Goal: Entertainment & Leisure: Consume media (video, audio)

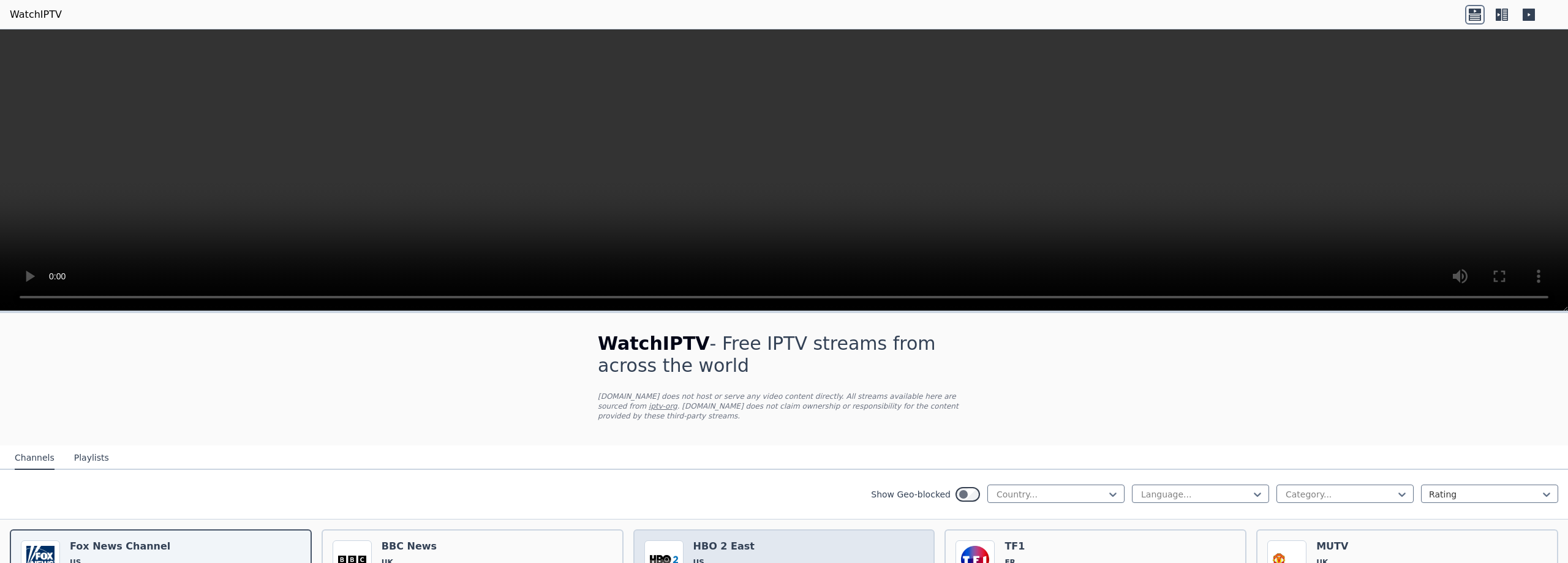
click at [699, 558] on span "US" at bounding box center [724, 562] width 61 height 10
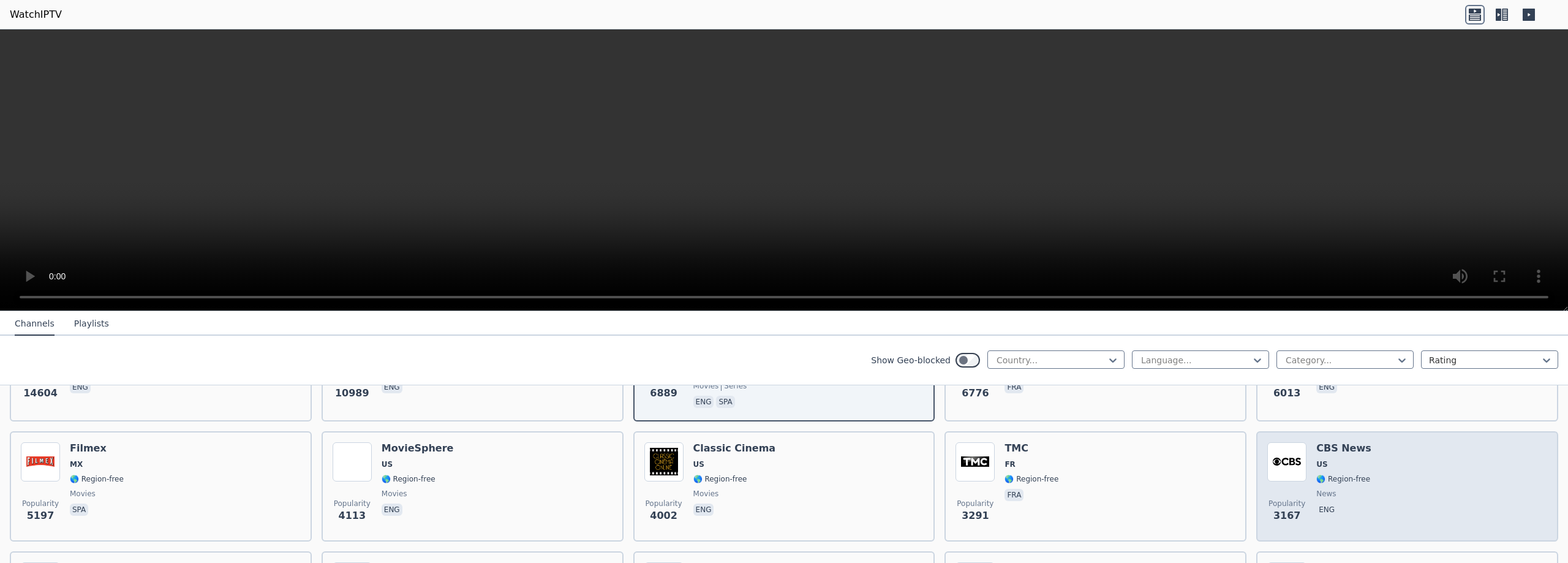
click at [1273, 491] on span "Popularity 3167" at bounding box center [1287, 511] width 39 height 39
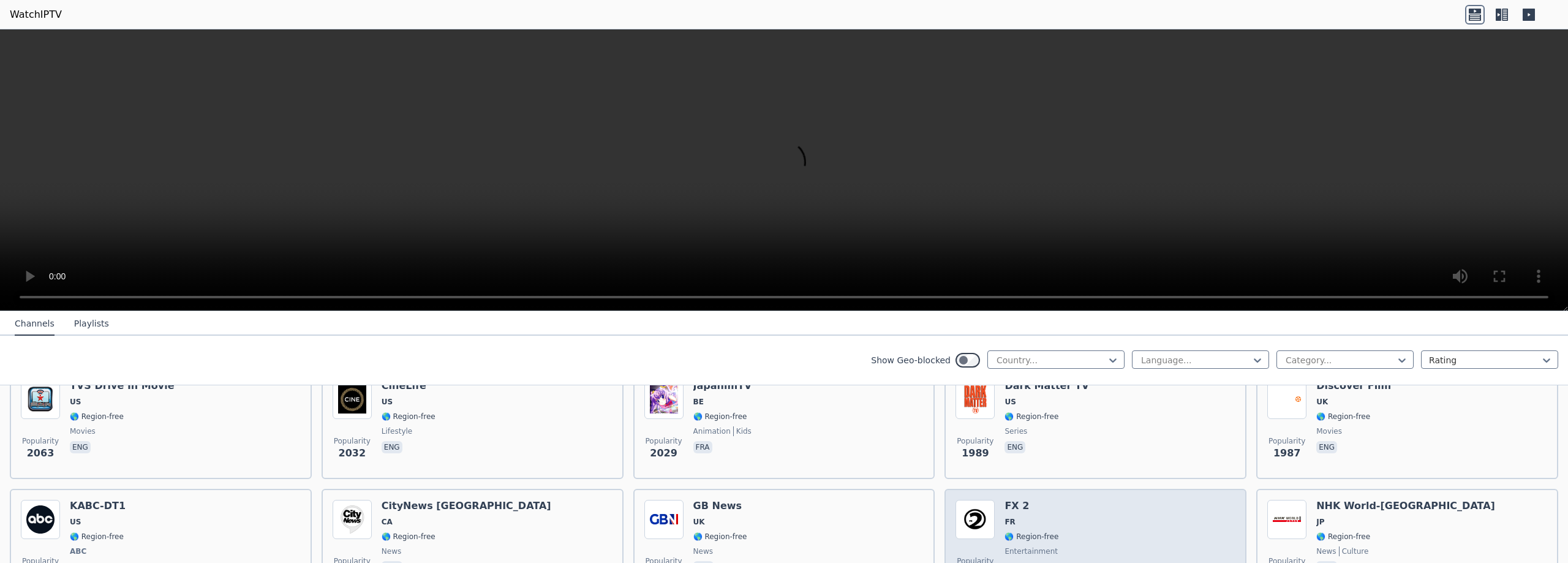
scroll to position [661, 0]
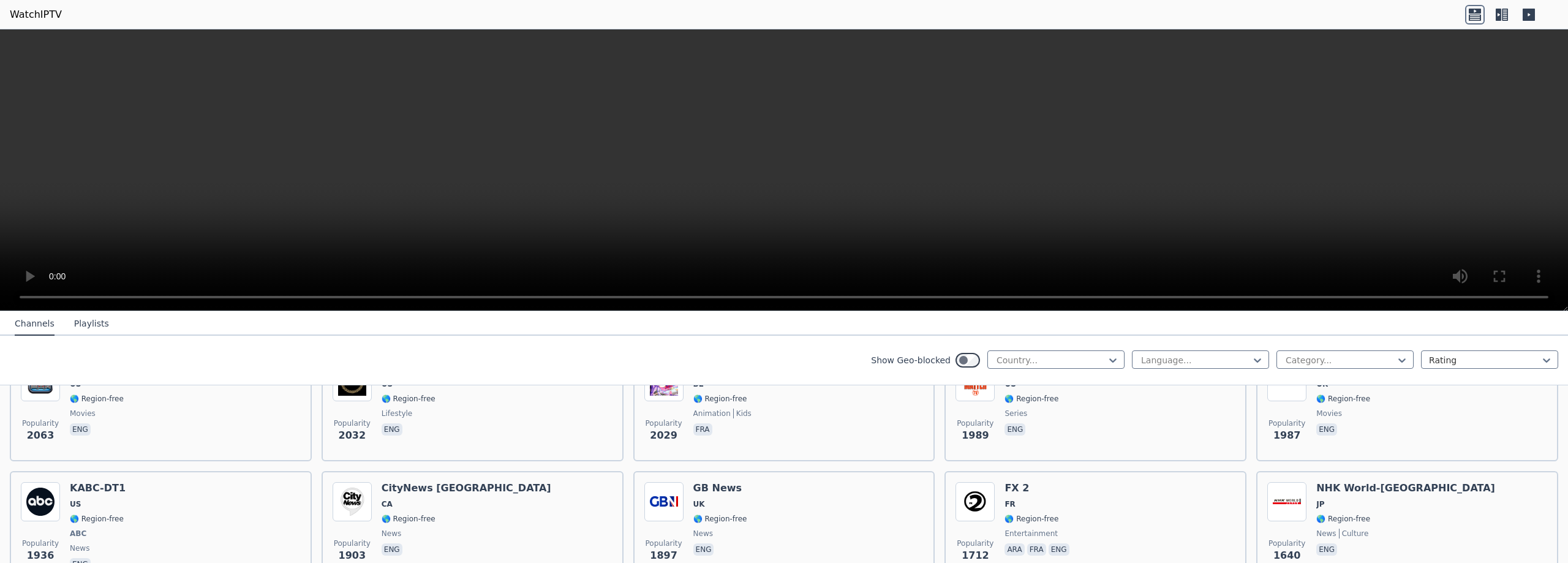
click at [81, 320] on button "Playlists" at bounding box center [92, 324] width 35 height 23
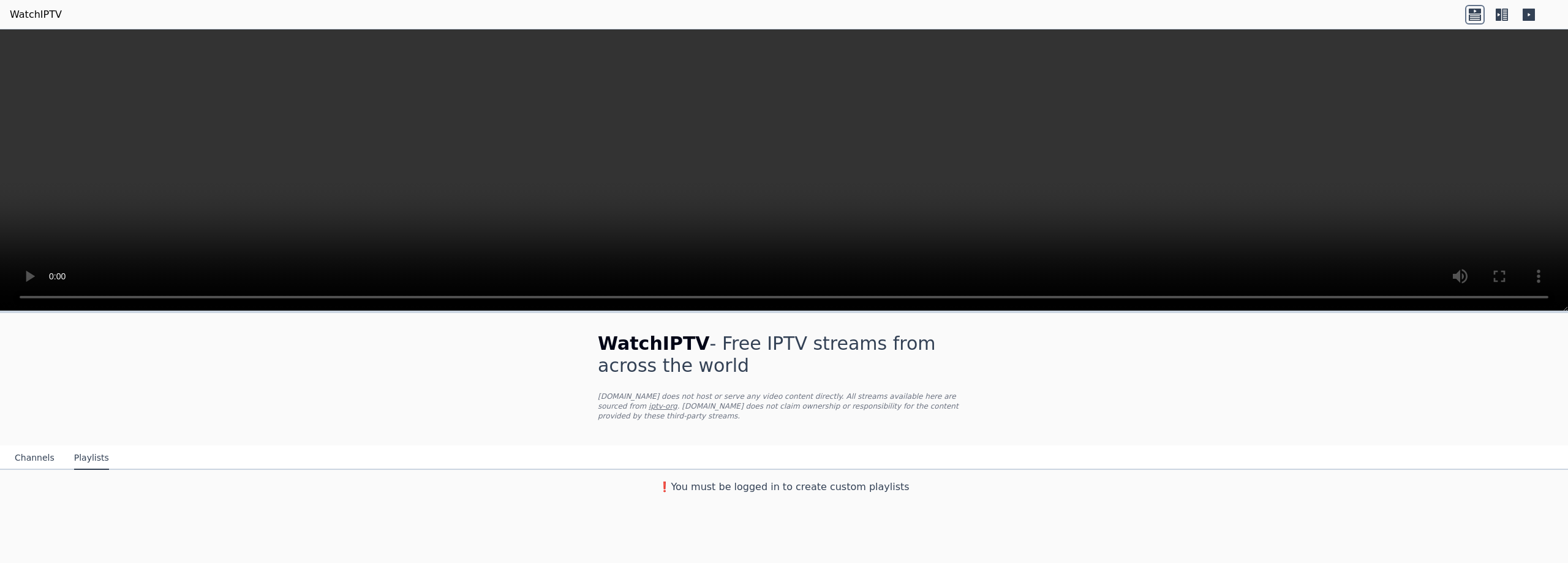
scroll to position [0, 0]
click at [33, 449] on button "Channels" at bounding box center [34, 458] width 40 height 23
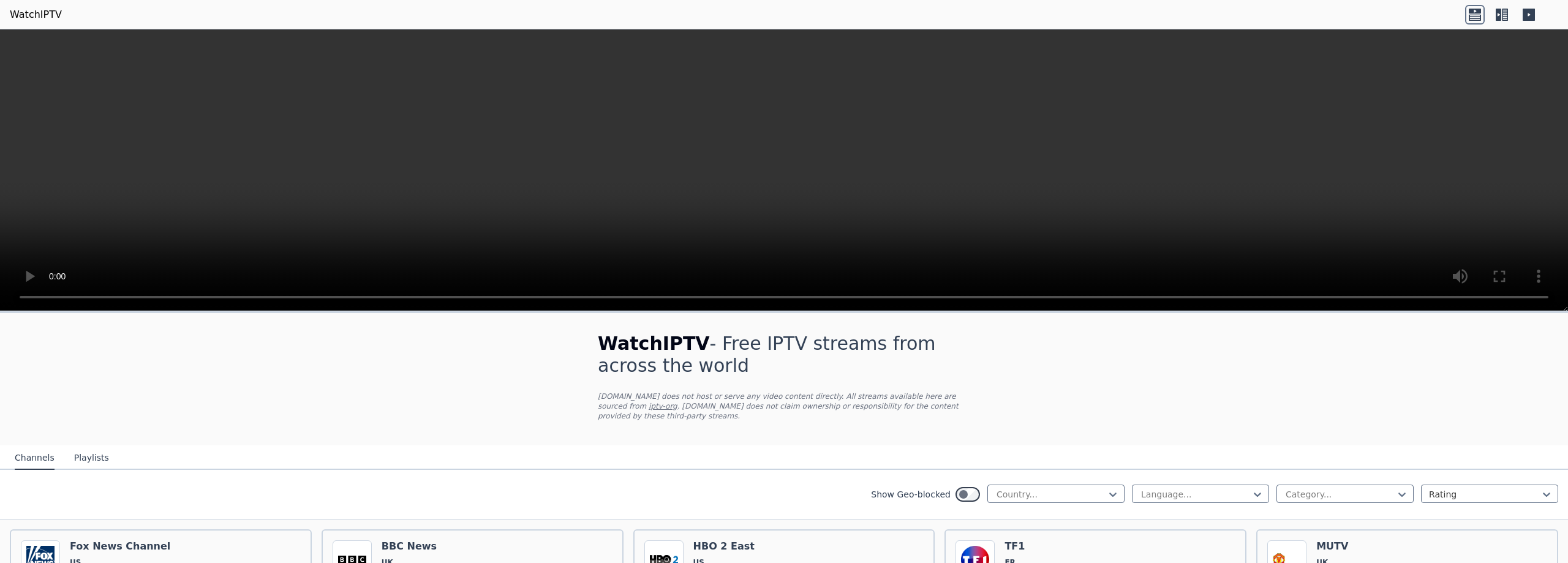
scroll to position [220, 0]
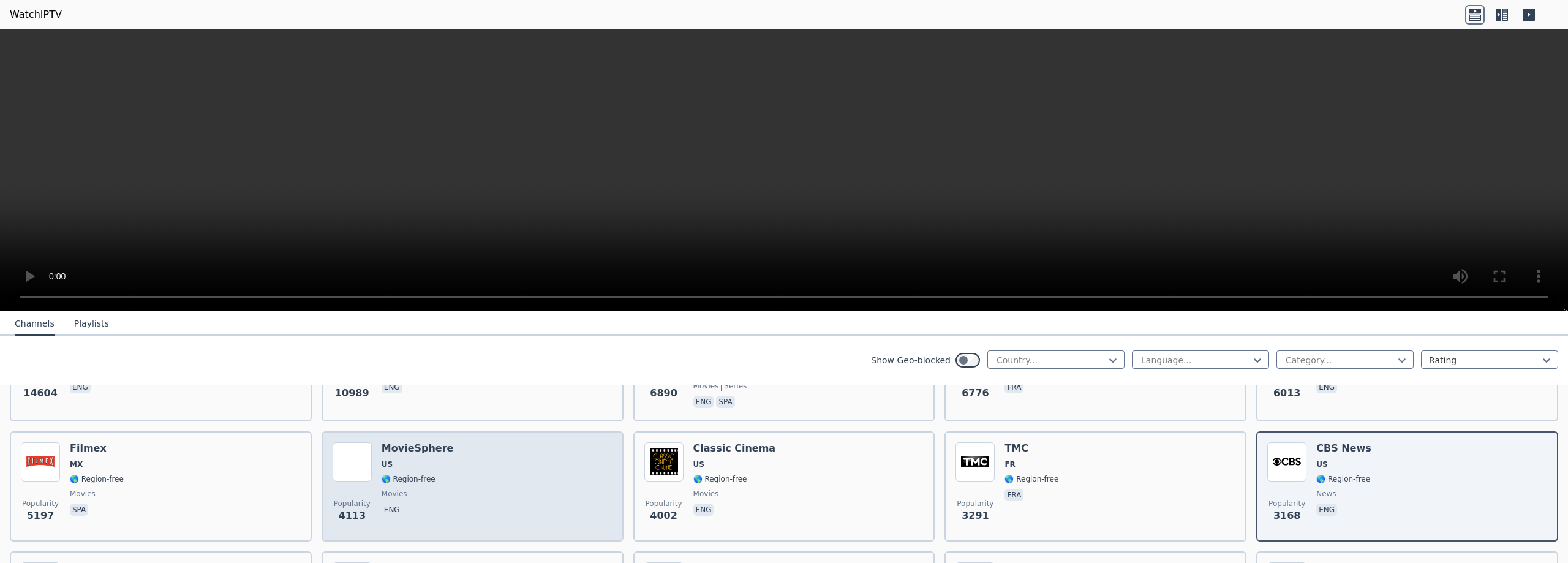
click at [465, 479] on div "Popularity 4113 MovieSphere US 🌎 Region-free movies eng" at bounding box center [472, 486] width 280 height 88
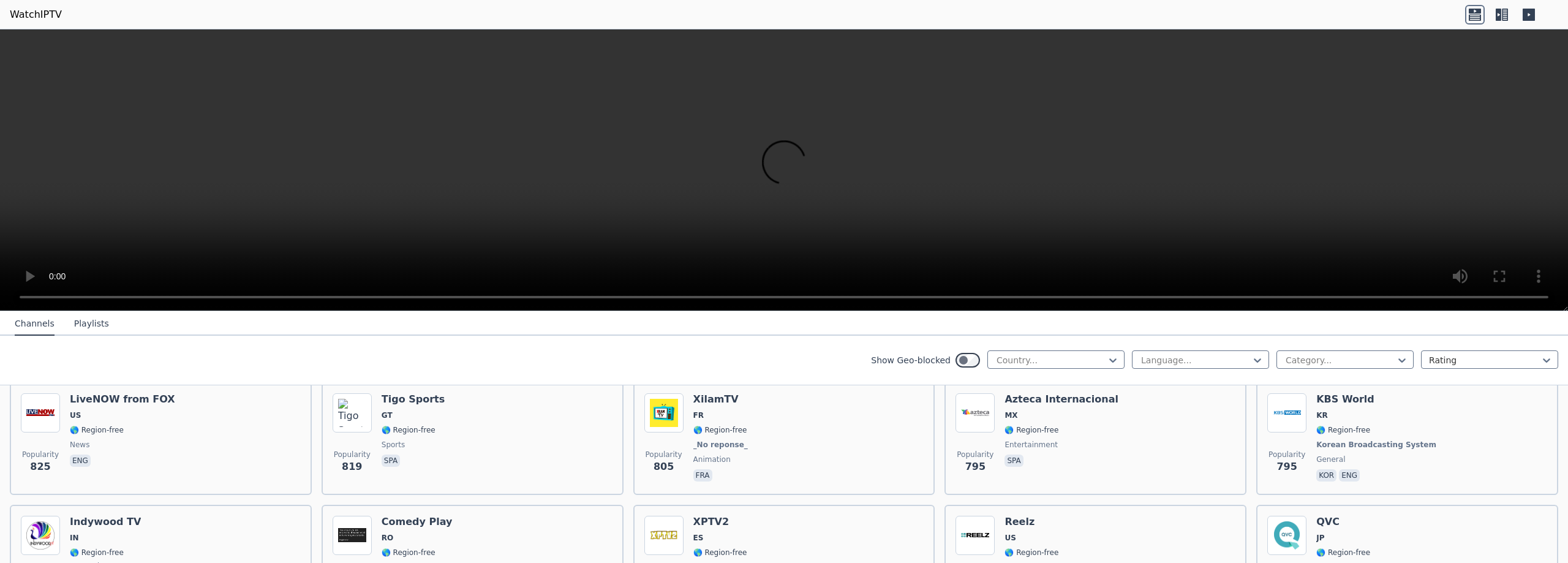
scroll to position [2424, 0]
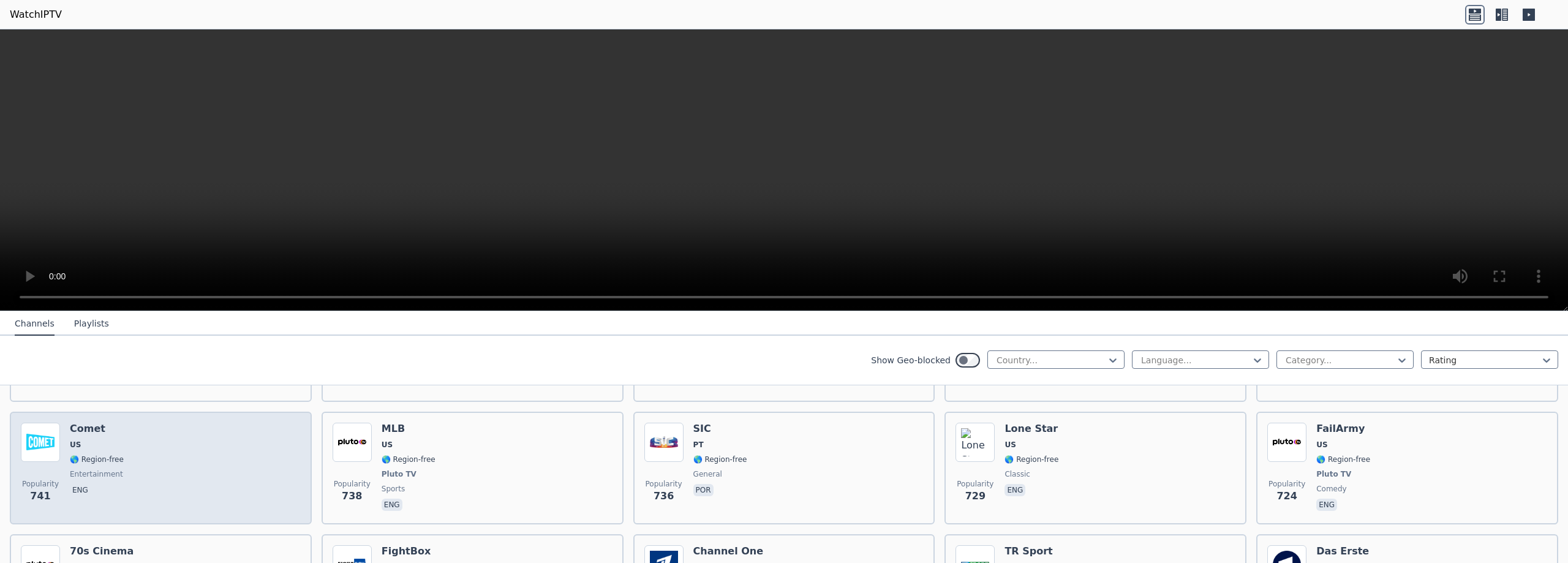
click at [165, 443] on div "Popularity 741 Comet US 🌎 Region-free entertainment eng" at bounding box center [161, 467] width 280 height 90
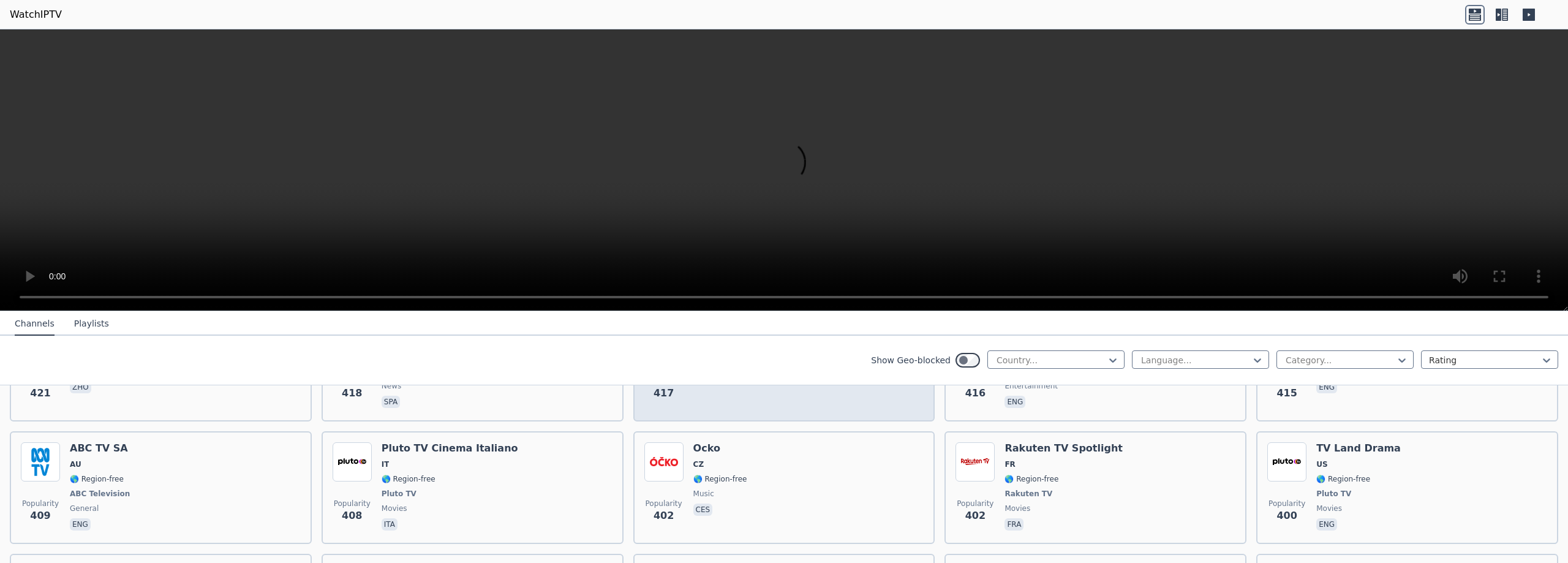
scroll to position [5068, 0]
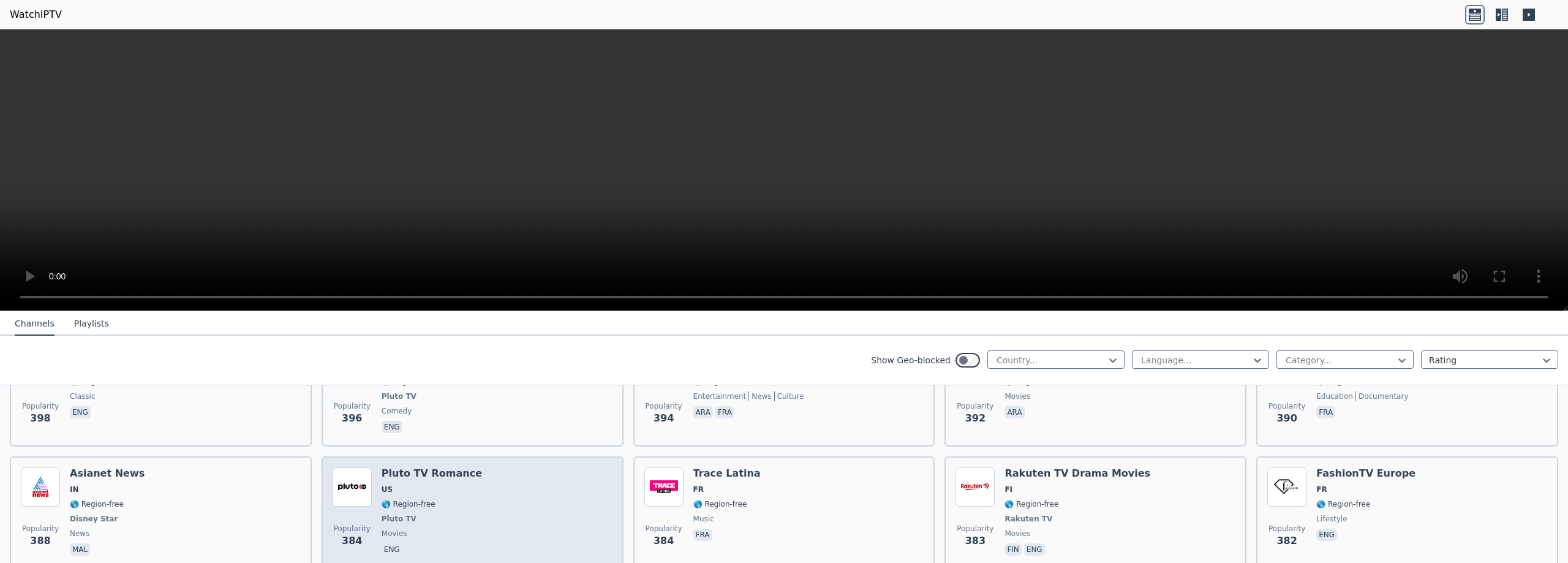
click at [420, 499] on span "🌎 Region-free" at bounding box center [408, 504] width 54 height 10
